Goal: Task Accomplishment & Management: Manage account settings

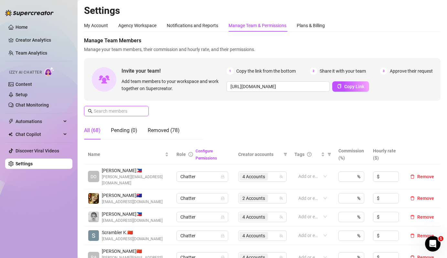
click at [120, 112] on input "text" at bounding box center [117, 111] width 46 height 7
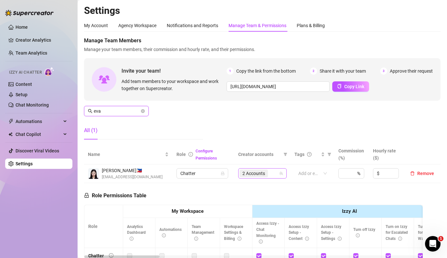
click at [268, 175] on div "2 Accounts" at bounding box center [255, 173] width 30 height 9
type input "eva"
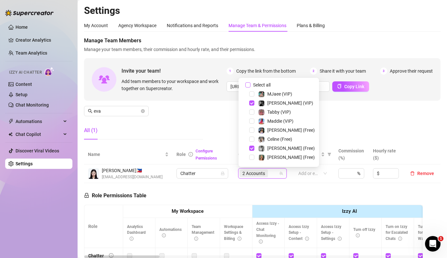
click at [256, 85] on span "Select all" at bounding box center [262, 85] width 23 height 7
click at [251, 85] on input "Select all" at bounding box center [248, 84] width 5 height 5
click at [256, 85] on span "Select all" at bounding box center [262, 85] width 23 height 7
click at [251, 85] on input "Select all" at bounding box center [248, 84] width 5 height 5
checkbox input "false"
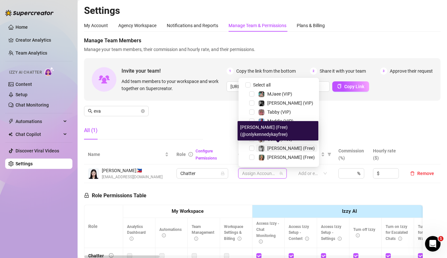
scroll to position [32, 0]
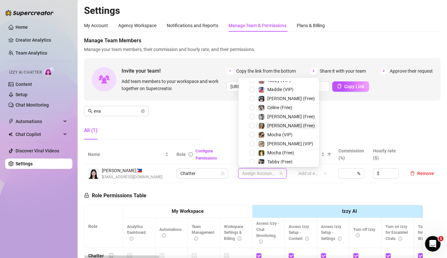
click at [257, 127] on span "[PERSON_NAME] (Free)" at bounding box center [287, 126] width 62 height 8
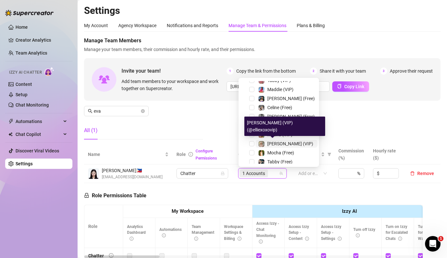
click at [268, 143] on span "[PERSON_NAME] (VIP)" at bounding box center [291, 143] width 46 height 5
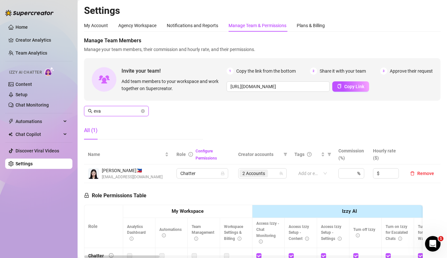
click at [112, 109] on input "eva" at bounding box center [117, 111] width 46 height 7
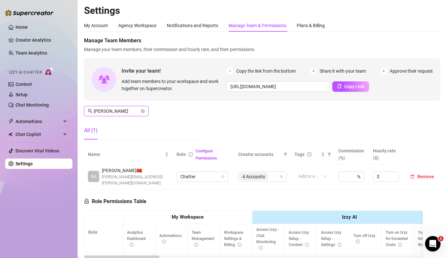
type input "[PERSON_NAME]"
click at [256, 173] on span "4 Accounts" at bounding box center [254, 176] width 23 height 7
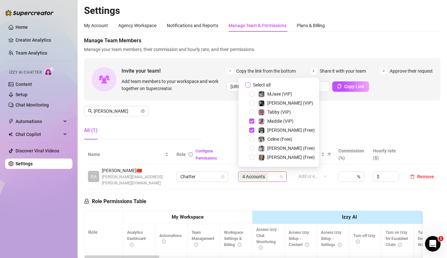
click at [258, 85] on span "Select all" at bounding box center [262, 85] width 23 height 7
click at [251, 85] on input "Select all" at bounding box center [248, 84] width 5 height 5
click at [258, 85] on span "Select all" at bounding box center [262, 85] width 23 height 7
click at [251, 85] on input "Select all" at bounding box center [248, 84] width 5 height 5
checkbox input "false"
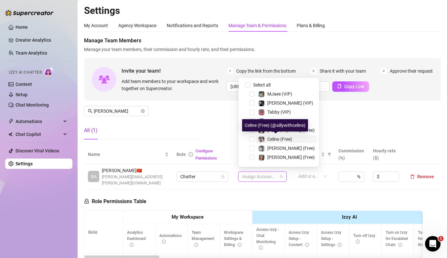
click at [280, 140] on span "Celine (Free)" at bounding box center [280, 139] width 25 height 5
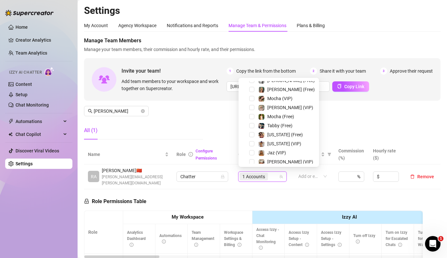
scroll to position [98, 0]
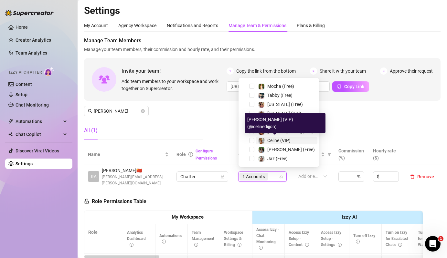
click at [265, 144] on div "Celine (VIP)" at bounding box center [274, 141] width 32 height 8
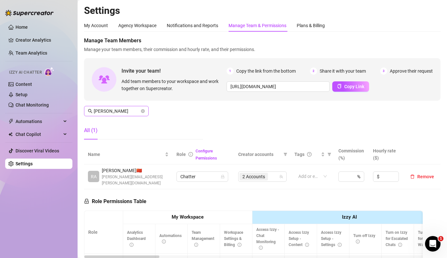
click at [115, 116] on span "[PERSON_NAME]" at bounding box center [116, 111] width 65 height 10
click at [127, 111] on input "[PERSON_NAME]" at bounding box center [117, 111] width 46 height 7
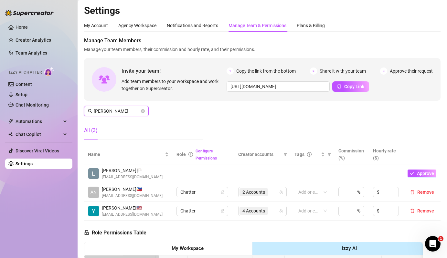
type input "[PERSON_NAME]"
click at [248, 194] on span "2 Accounts" at bounding box center [254, 192] width 23 height 7
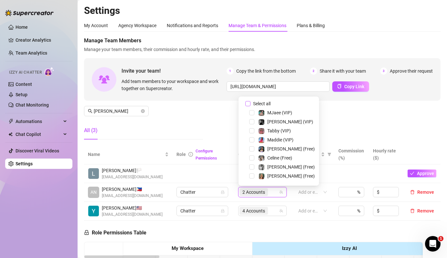
click at [250, 102] on input "Select all" at bounding box center [248, 103] width 5 height 5
checkbox input "false"
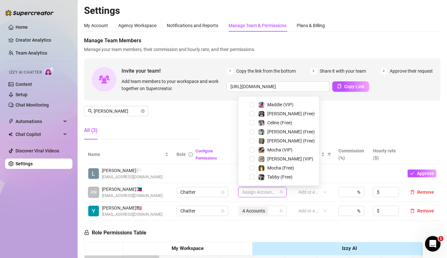
scroll to position [48, 0]
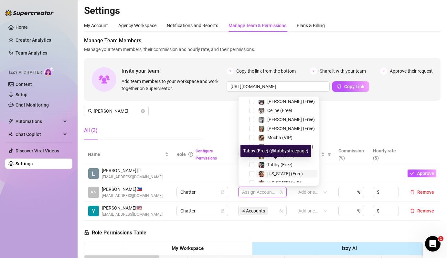
click at [271, 175] on span "[US_STATE] (Free)" at bounding box center [286, 173] width 36 height 5
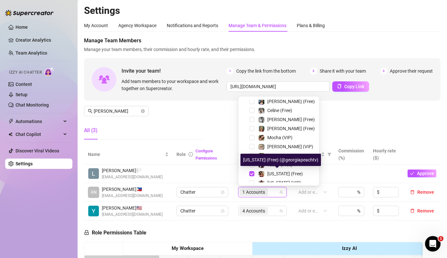
click at [272, 183] on div "Select all MJaee (VIP) [PERSON_NAME] (VIP) Tabby (VIP) [PERSON_NAME] (VIP) [PER…" at bounding box center [279, 141] width 81 height 89
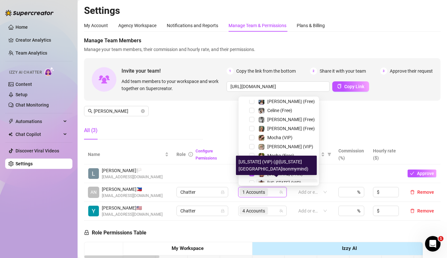
click at [275, 182] on span "[US_STATE] (VIP)" at bounding box center [285, 183] width 34 height 5
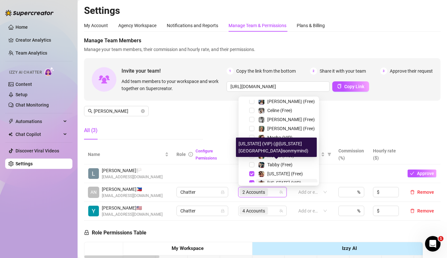
scroll to position [78, 0]
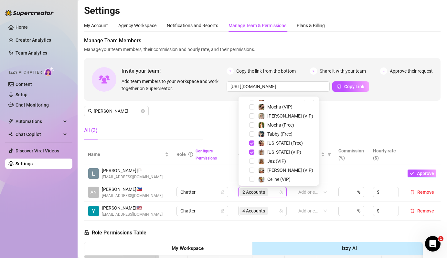
click at [182, 122] on div "All (3)" at bounding box center [143, 131] width 119 height 18
